Goal: Transaction & Acquisition: Book appointment/travel/reservation

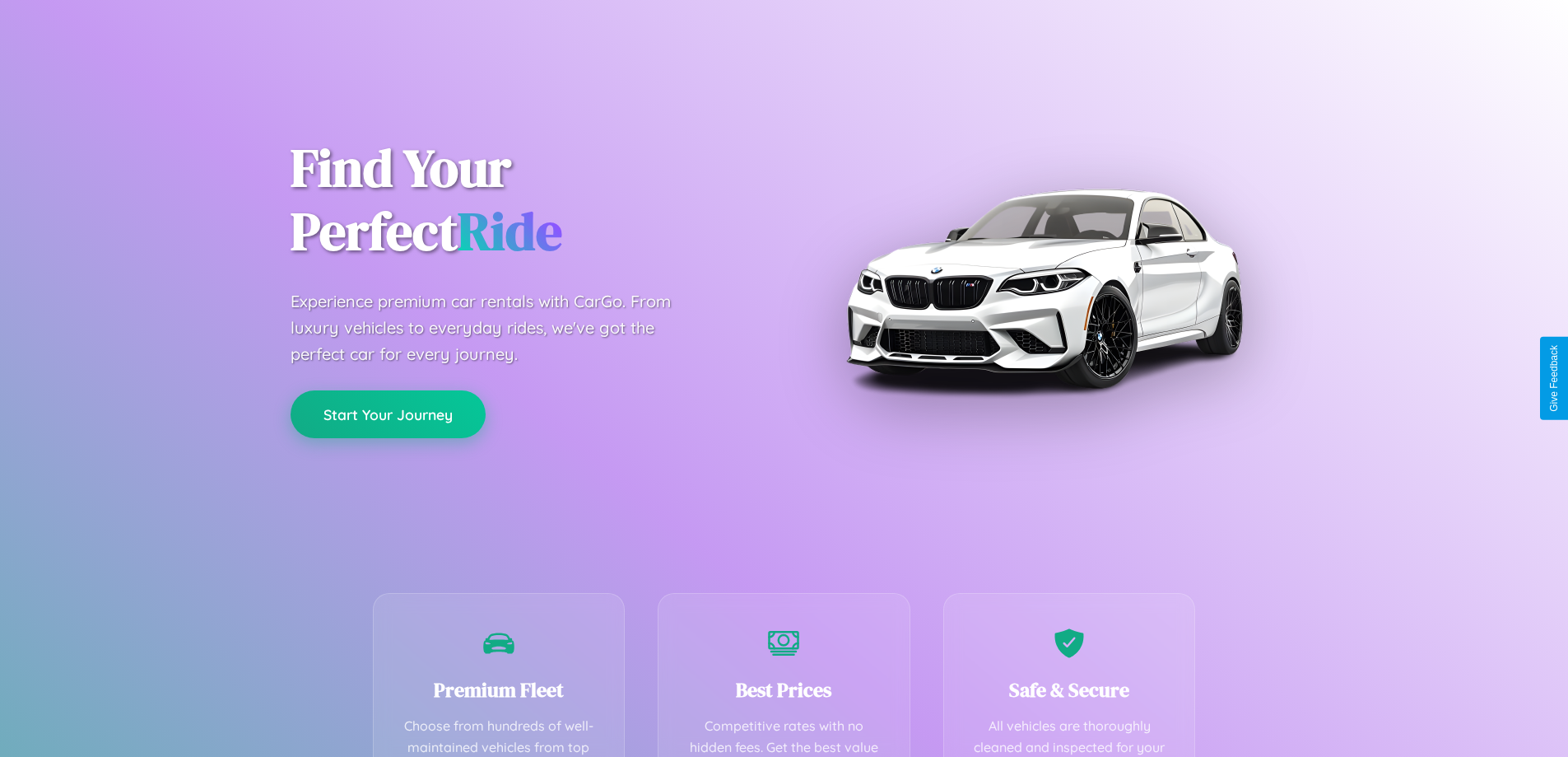
click at [387, 413] on button "Start Your Journey" at bounding box center [387, 414] width 195 height 47
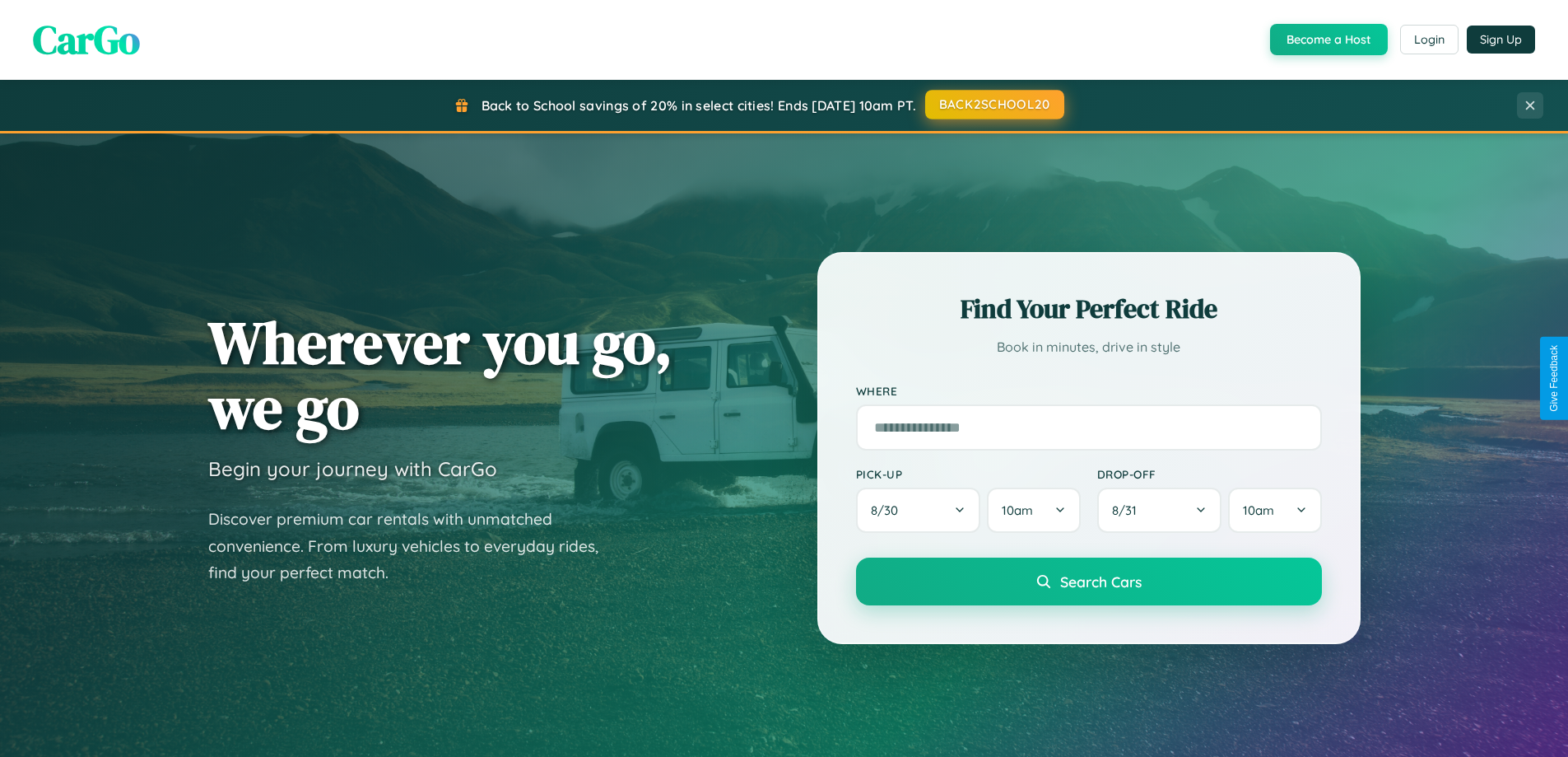
click at [993, 106] on button "BACK2SCHOOL20" at bounding box center [994, 105] width 139 height 30
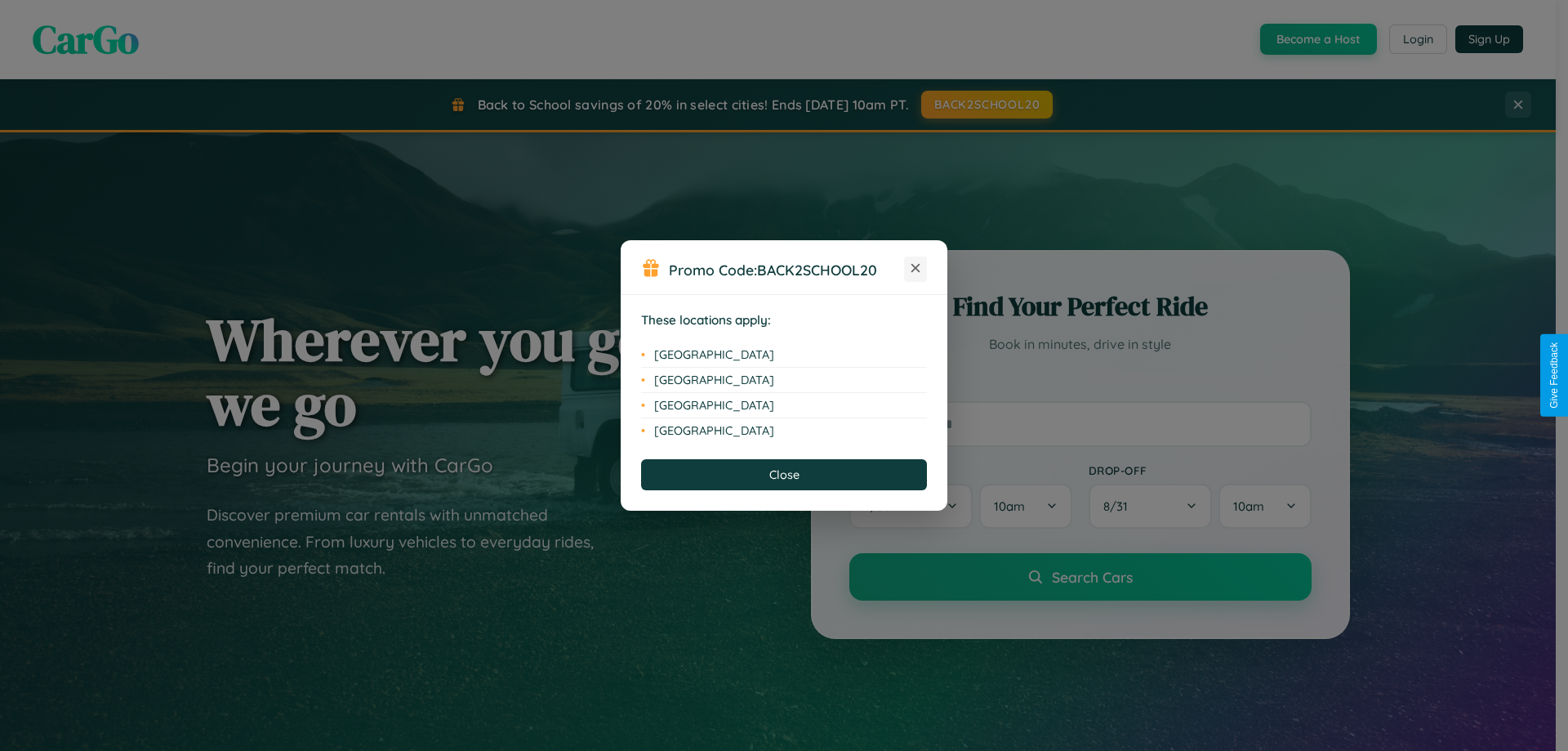
click at [915, 269] on icon at bounding box center [916, 268] width 9 height 9
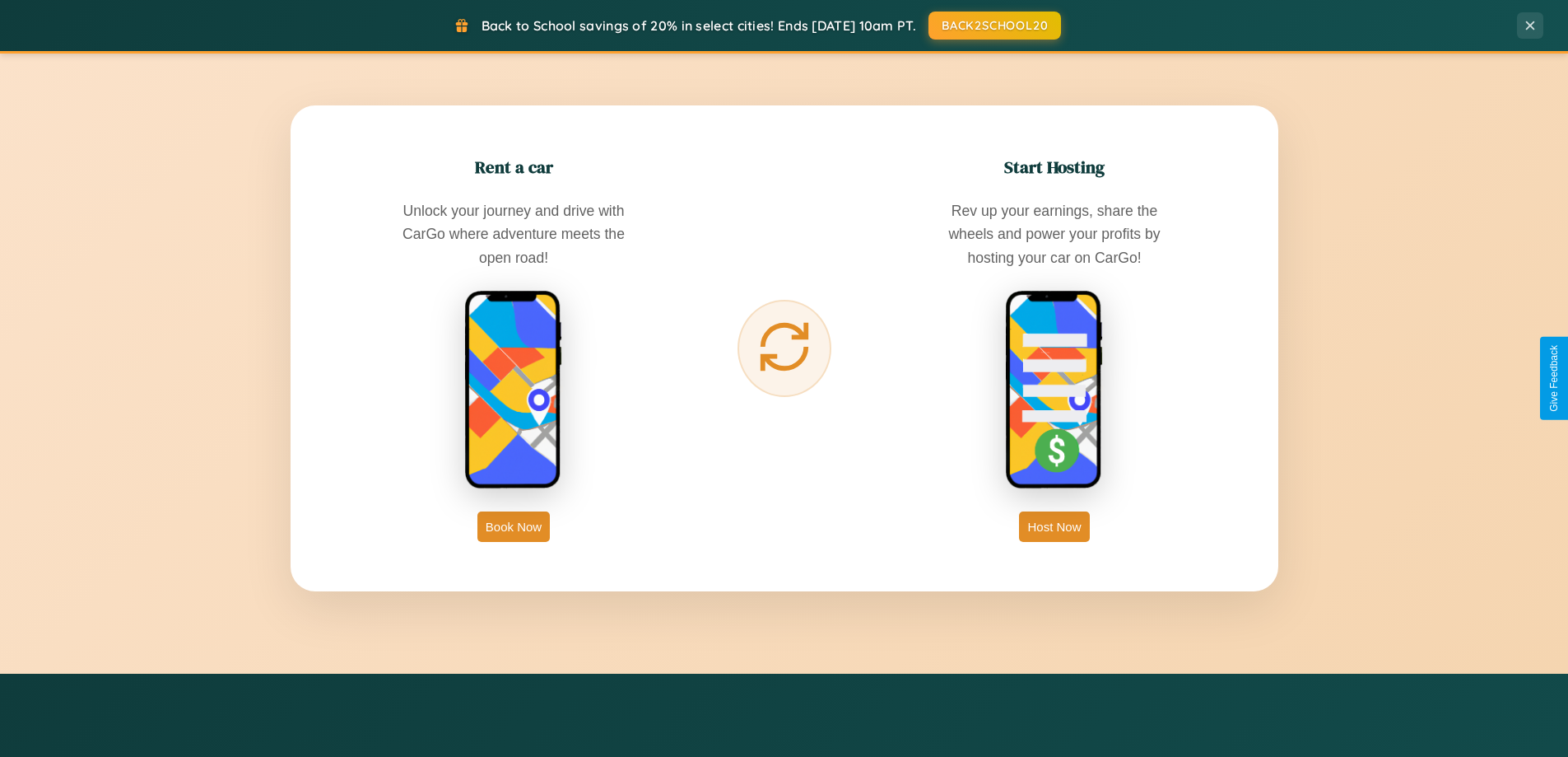
scroll to position [2645, 0]
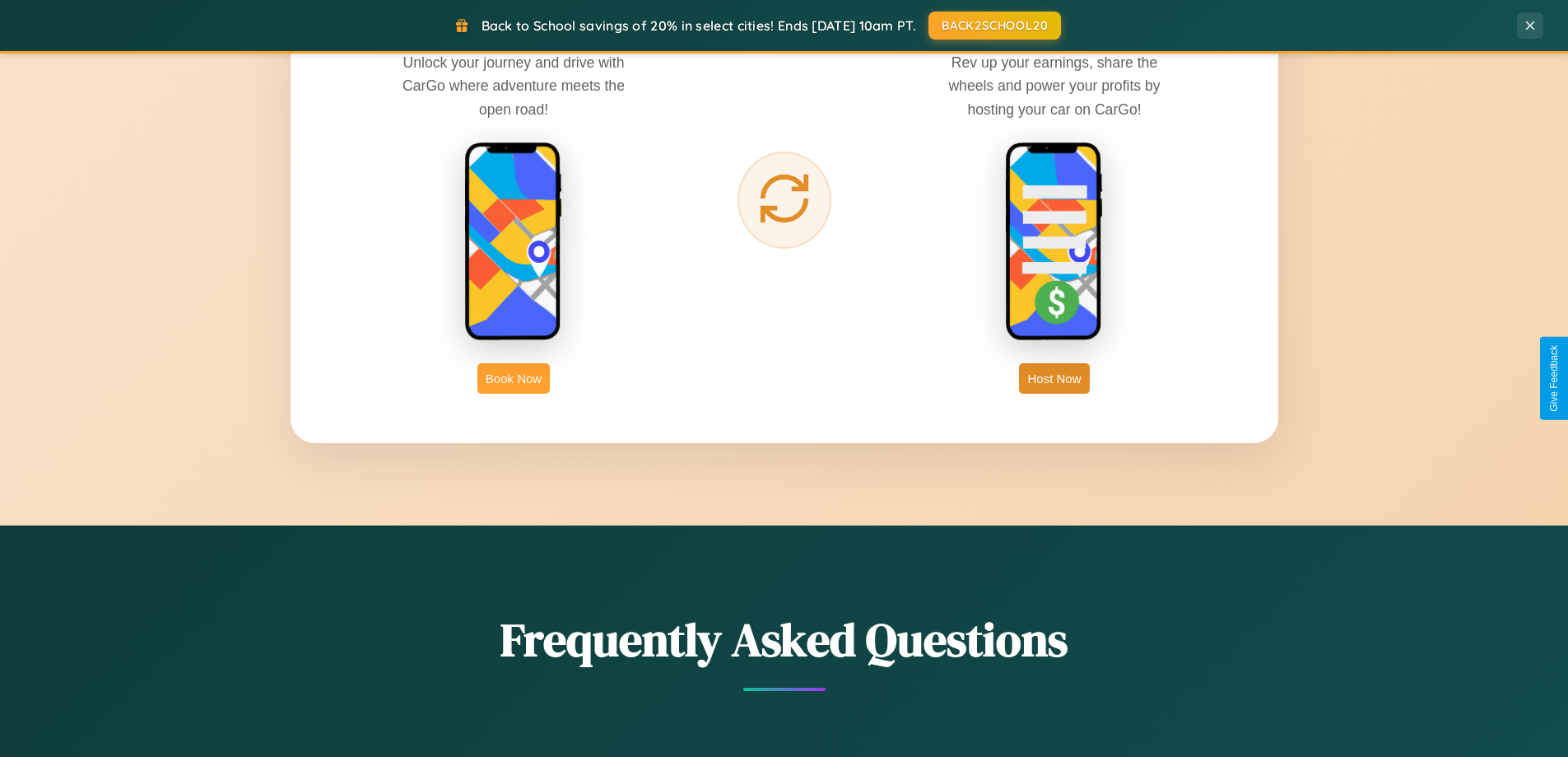
click at [514, 378] on button "Book Now" at bounding box center [514, 378] width 73 height 30
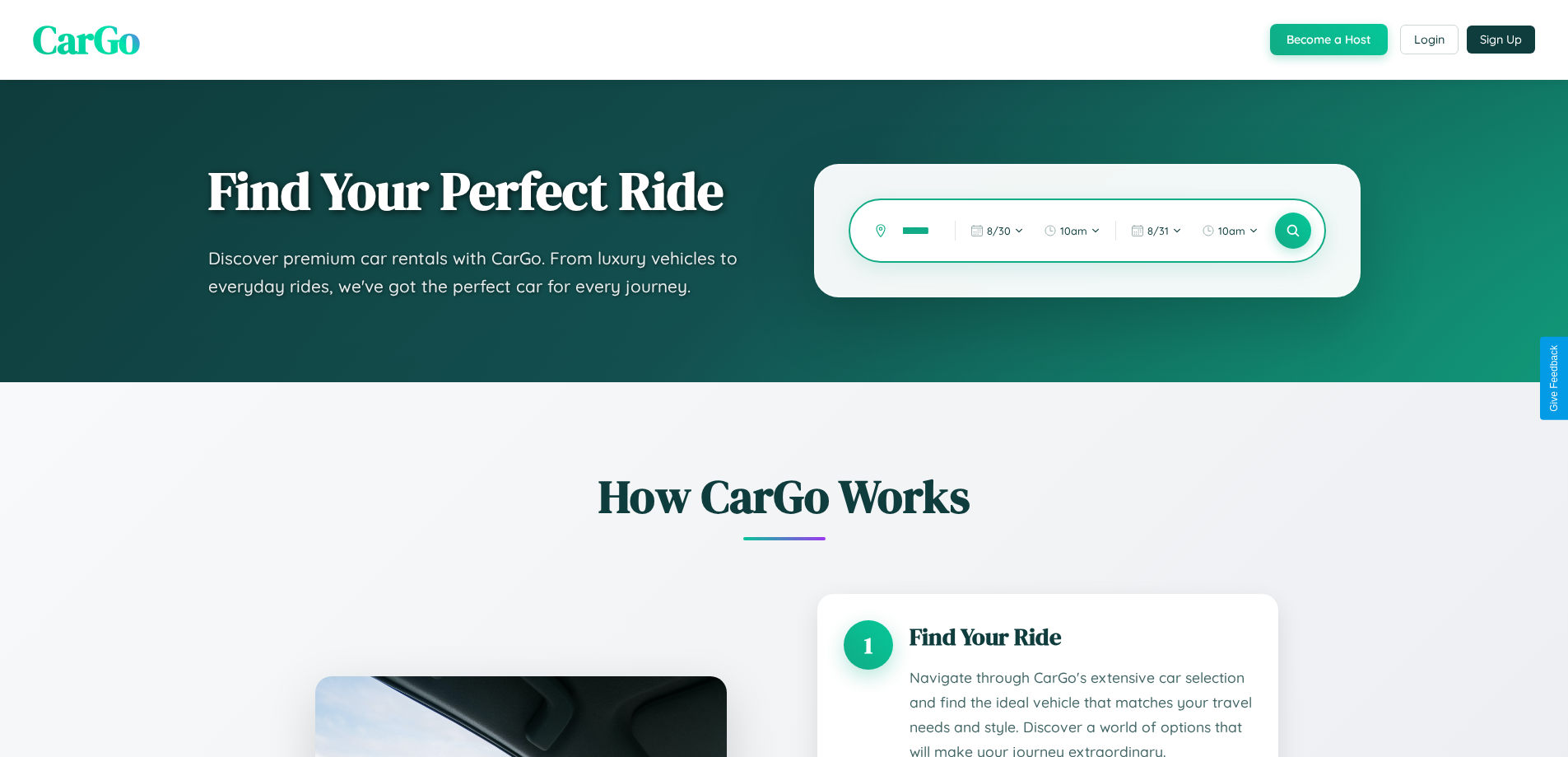
scroll to position [0, 8]
type input "******"
click at [1292, 230] on icon at bounding box center [1292, 230] width 15 height 15
